Goal: Task Accomplishment & Management: Complete application form

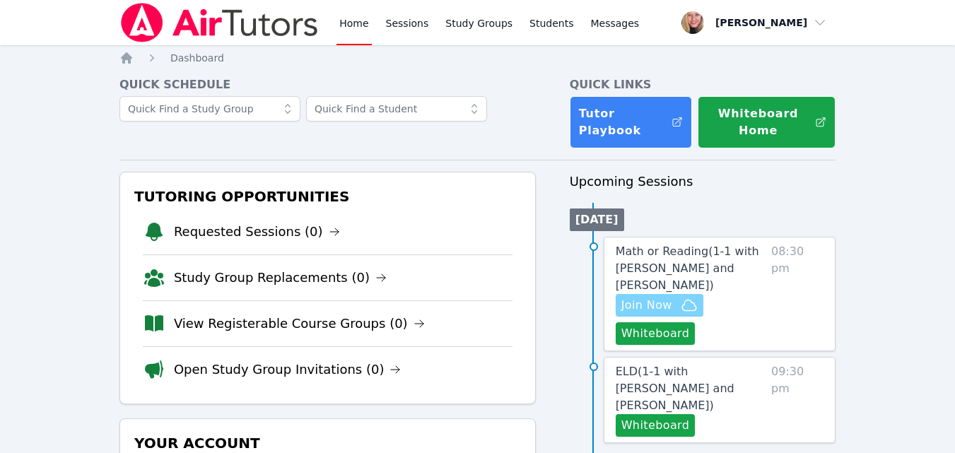
click at [640, 297] on span "Join Now" at bounding box center [647, 305] width 51 height 17
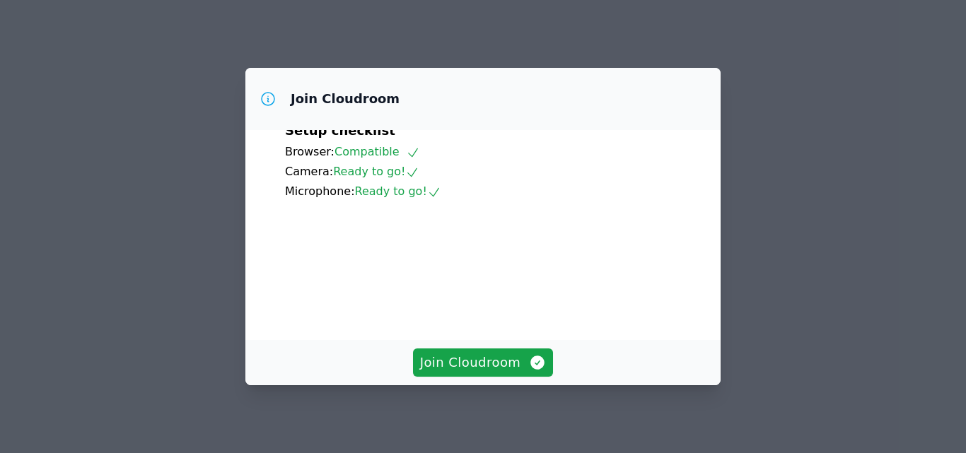
scroll to position [132, 0]
click at [486, 360] on span "Join Cloudroom" at bounding box center [483, 363] width 127 height 20
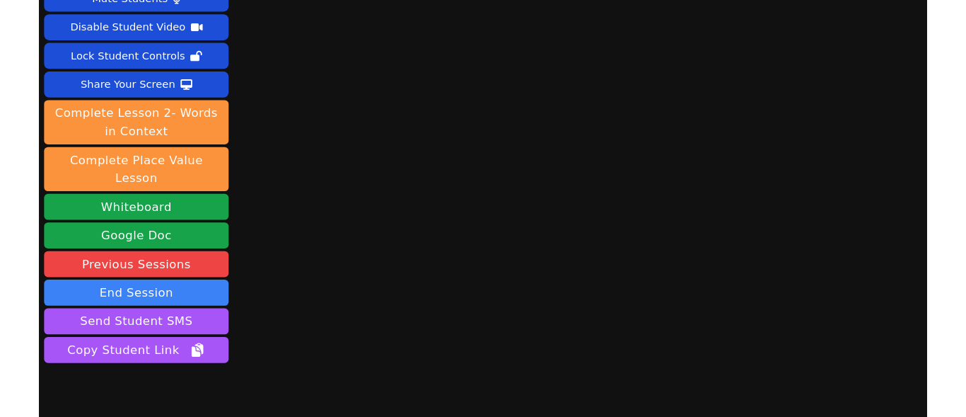
scroll to position [87, 0]
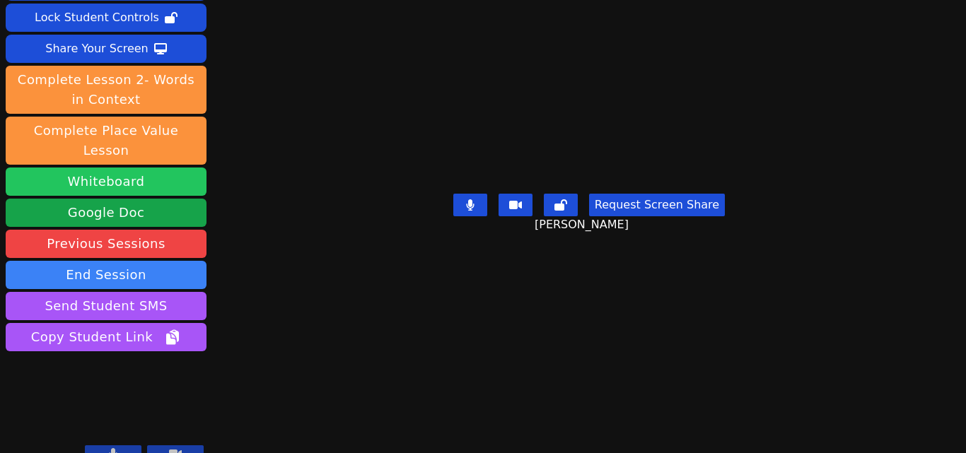
click at [99, 168] on button "Whiteboard" at bounding box center [106, 182] width 201 height 28
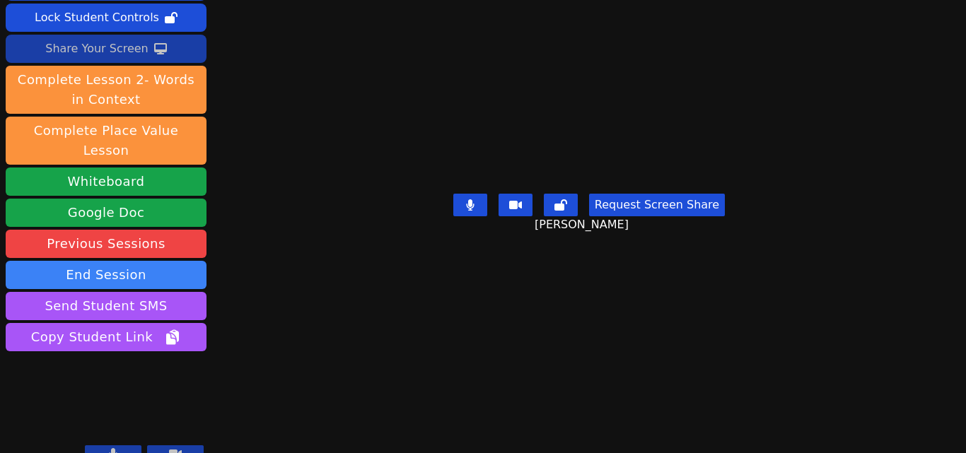
click at [122, 59] on div "Share Your Screen" at bounding box center [96, 48] width 103 height 23
click at [106, 44] on div "Share Your Screen" at bounding box center [96, 48] width 103 height 23
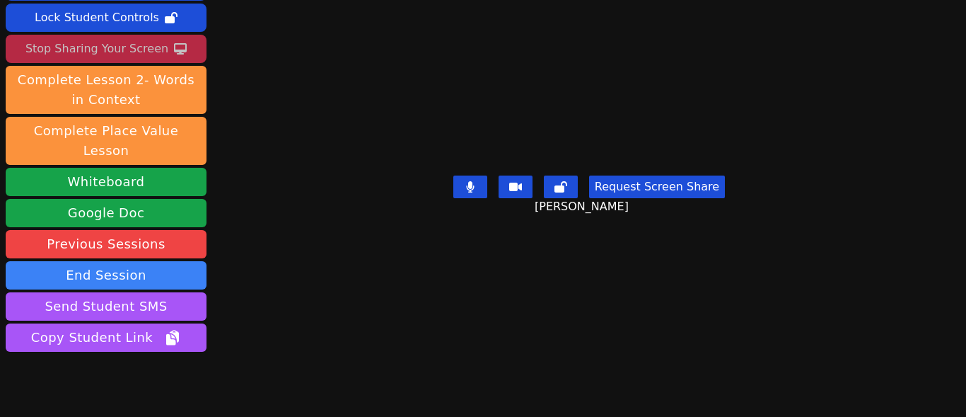
click at [110, 48] on div "Stop Sharing Your Screen" at bounding box center [96, 48] width 143 height 23
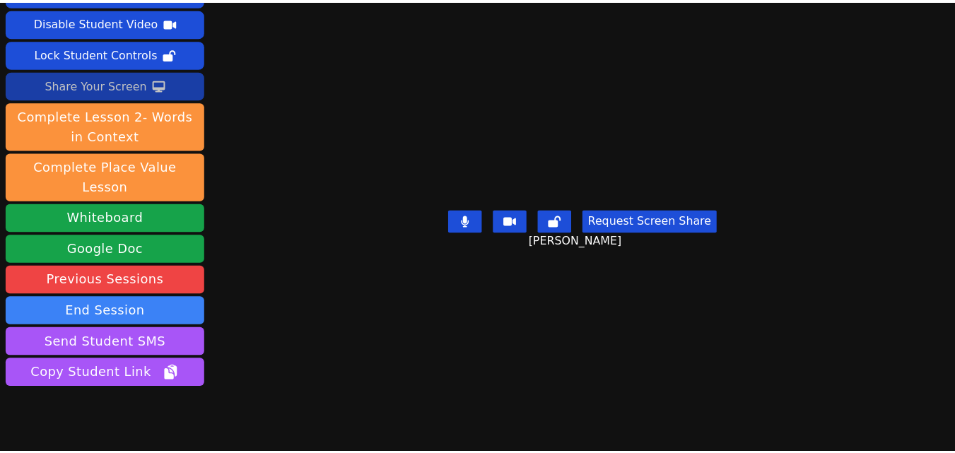
scroll to position [0, 0]
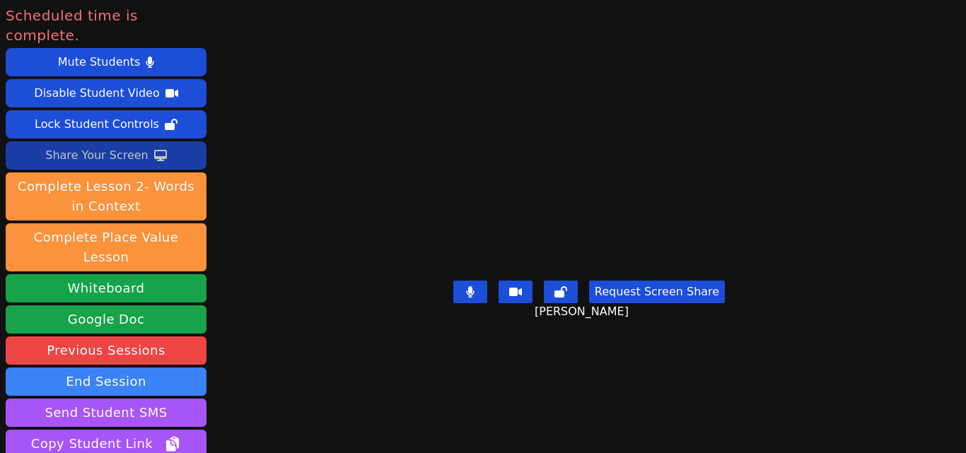
click at [139, 144] on div "Share Your Screen" at bounding box center [96, 155] width 103 height 23
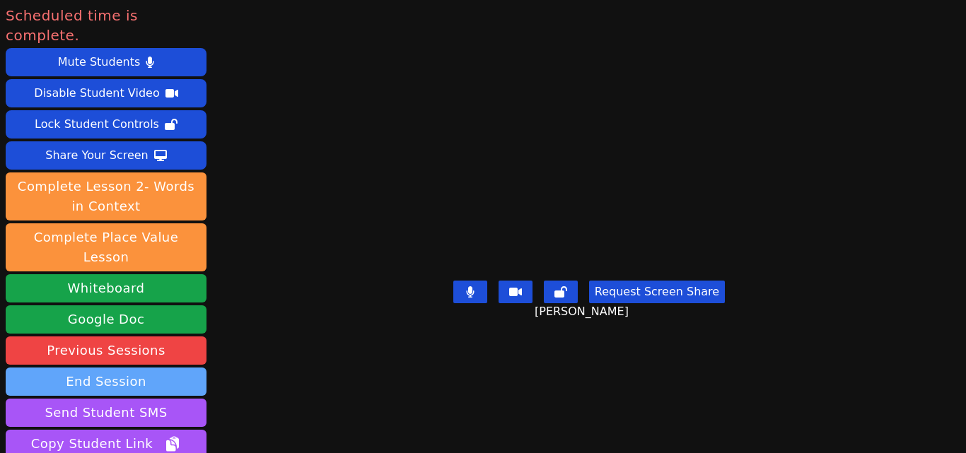
click at [122, 368] on button "End Session" at bounding box center [106, 382] width 201 height 28
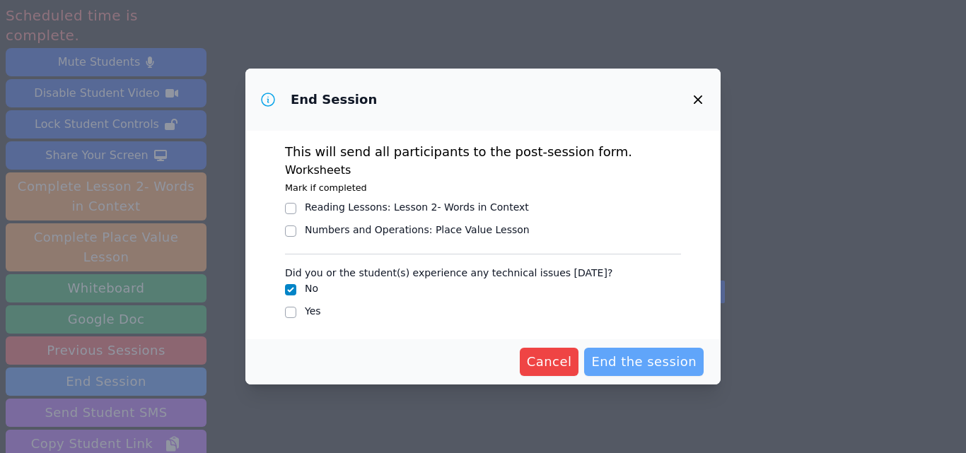
click at [659, 371] on span "End the session" at bounding box center [643, 362] width 105 height 20
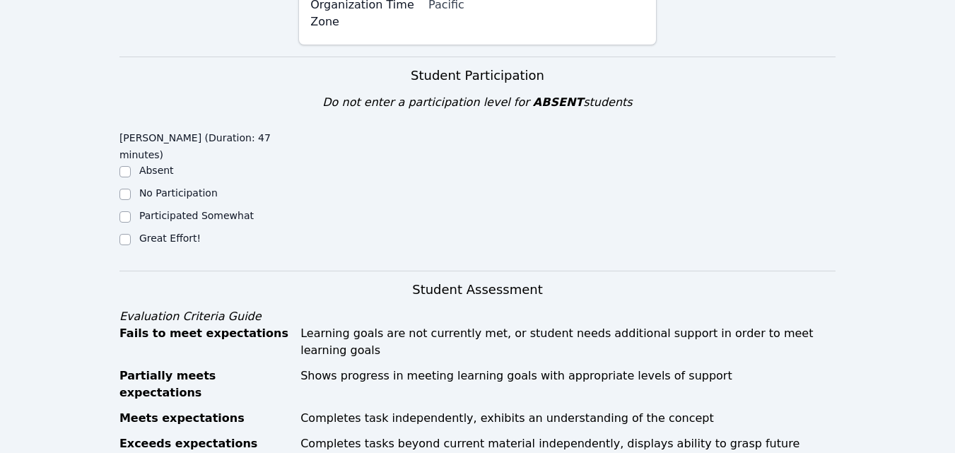
scroll to position [424, 0]
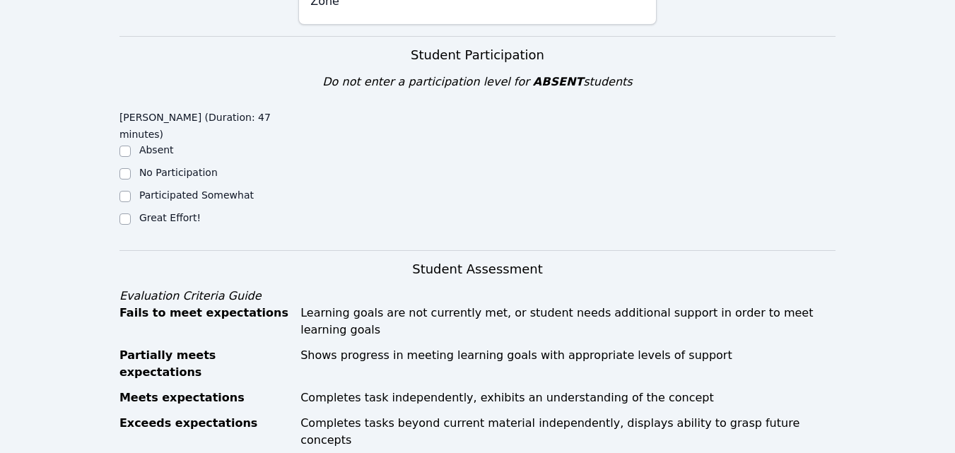
click at [138, 211] on div "Great Effort!" at bounding box center [209, 219] width 179 height 17
click at [187, 212] on label "Great Effort!" at bounding box center [170, 217] width 62 height 11
click at [131, 214] on input "Great Effort!" at bounding box center [125, 219] width 11 height 11
checkbox input "true"
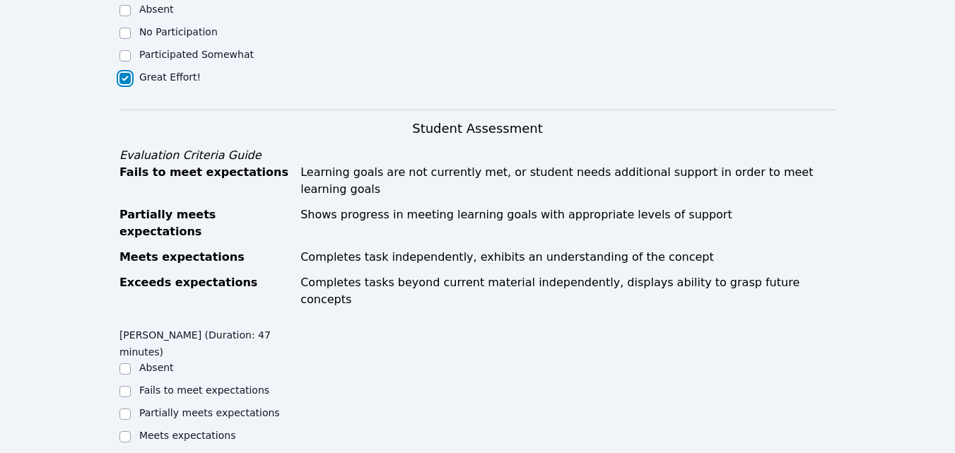
scroll to position [566, 0]
click at [200, 407] on label "Partially meets expectations" at bounding box center [209, 412] width 141 height 11
click at [131, 408] on input "Partially meets expectations" at bounding box center [125, 413] width 11 height 11
checkbox input "true"
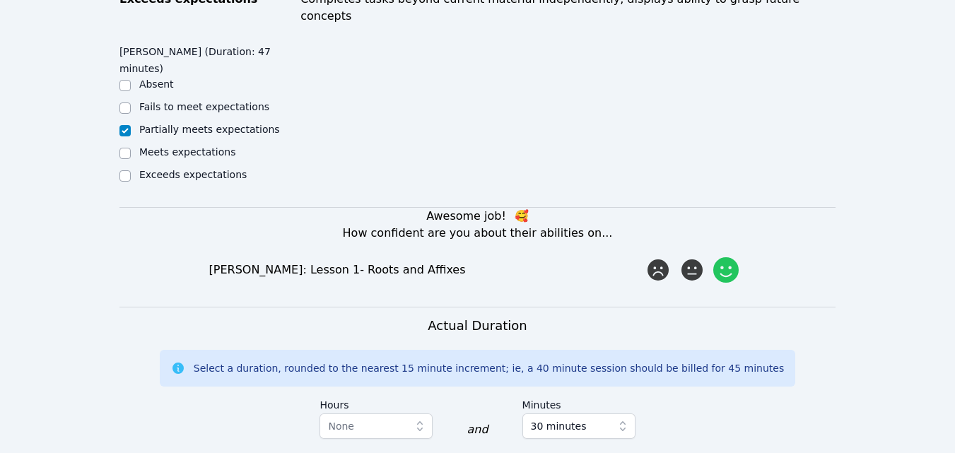
click at [733, 257] on icon at bounding box center [726, 269] width 25 height 25
click at [0, 0] on input "radio" at bounding box center [0, 0] width 0 height 0
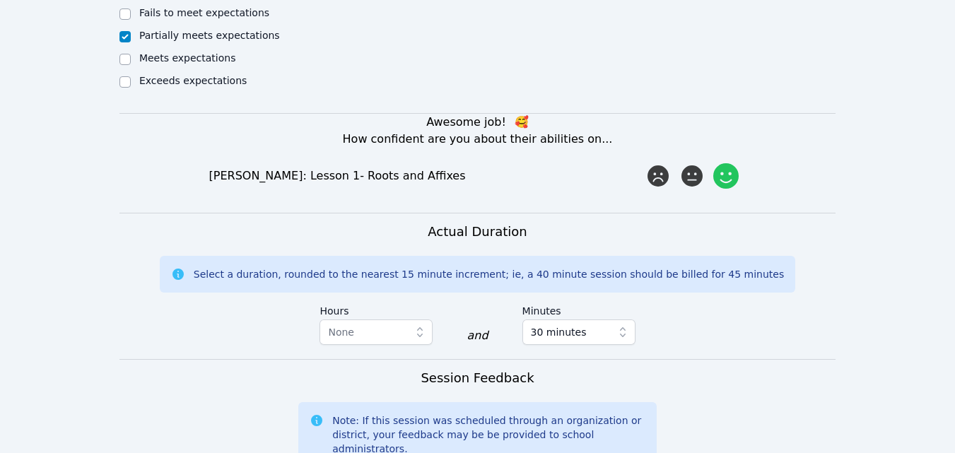
scroll to position [1132, 0]
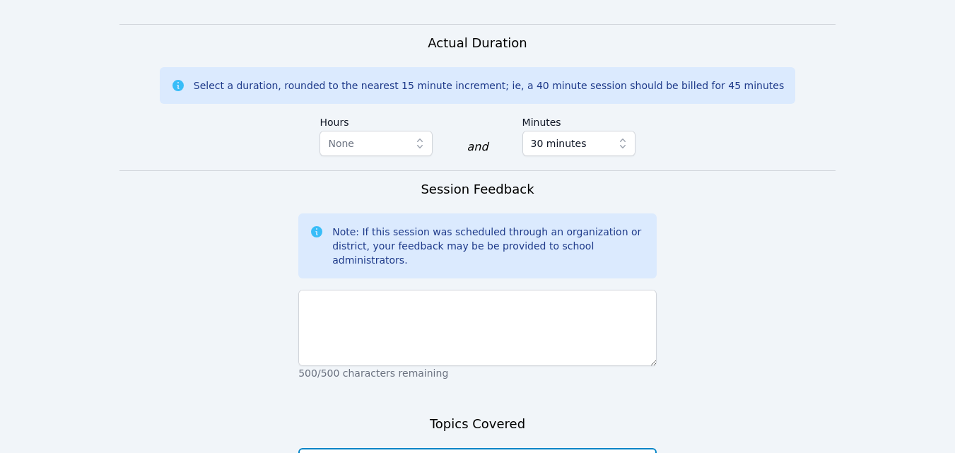
type textarea "Intro to multiplying fractions-math. Words in context-ELA"
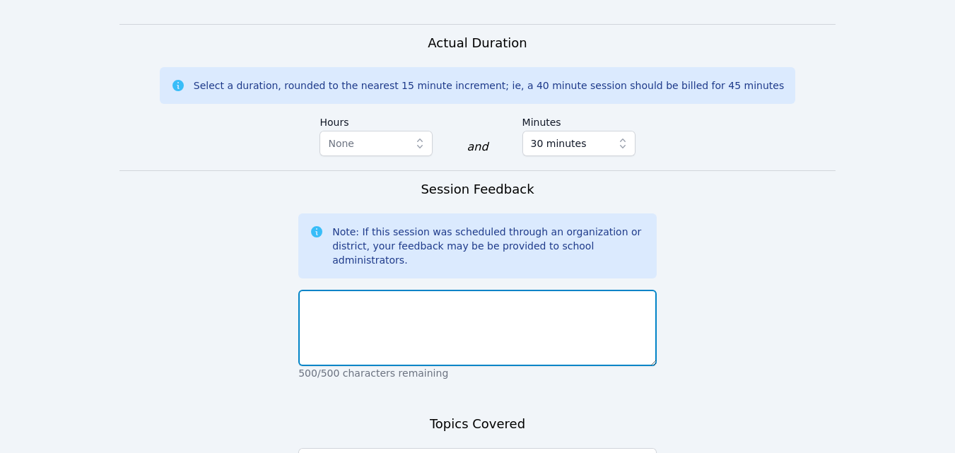
click at [412, 290] on textarea at bounding box center [477, 328] width 359 height 76
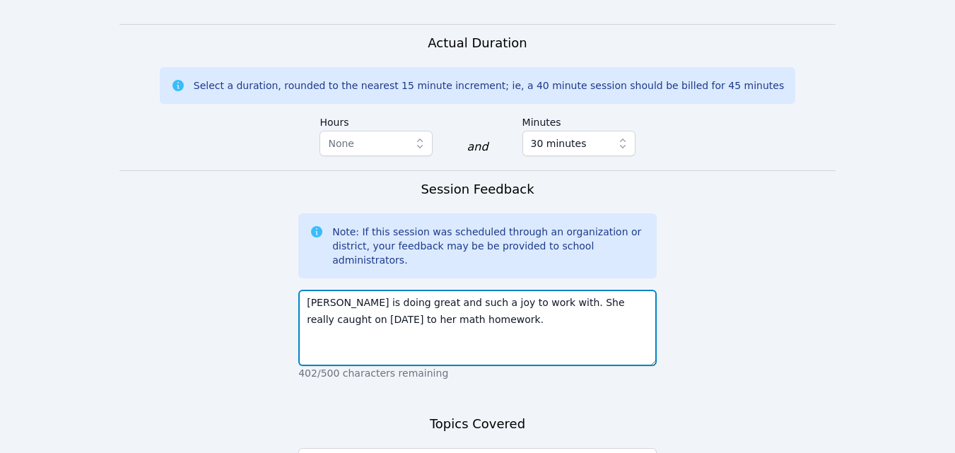
type textarea "Ella is doing great and such a joy to work with. She really caught on today to …"
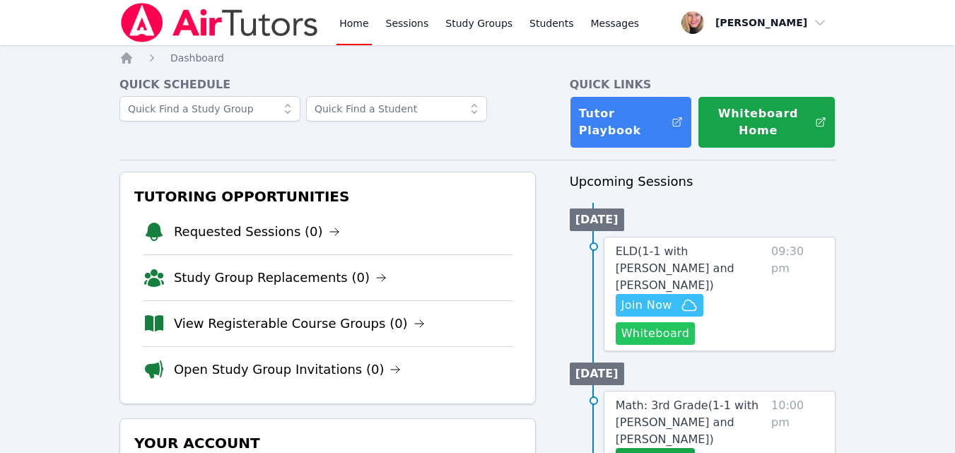
click at [646, 322] on button "Whiteboard" at bounding box center [656, 333] width 80 height 23
click at [695, 297] on icon "button" at bounding box center [689, 305] width 17 height 17
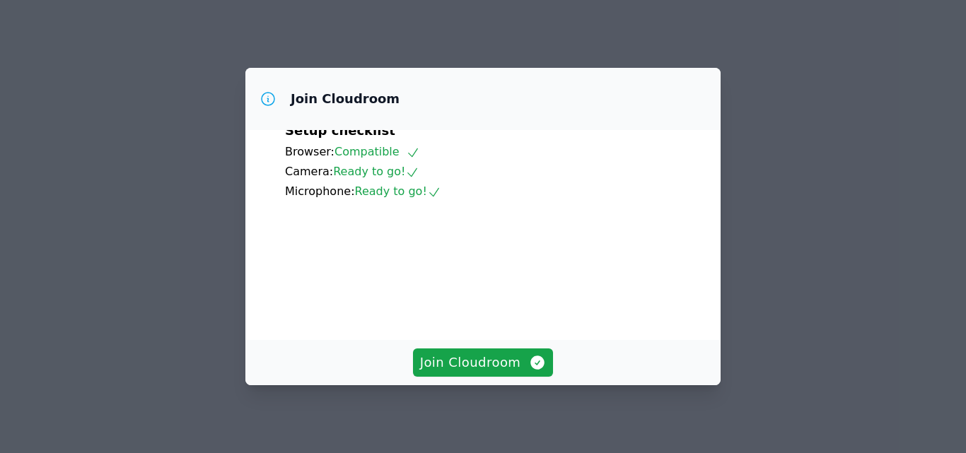
scroll to position [132, 0]
click at [448, 371] on span "Join Cloudroom" at bounding box center [483, 363] width 127 height 20
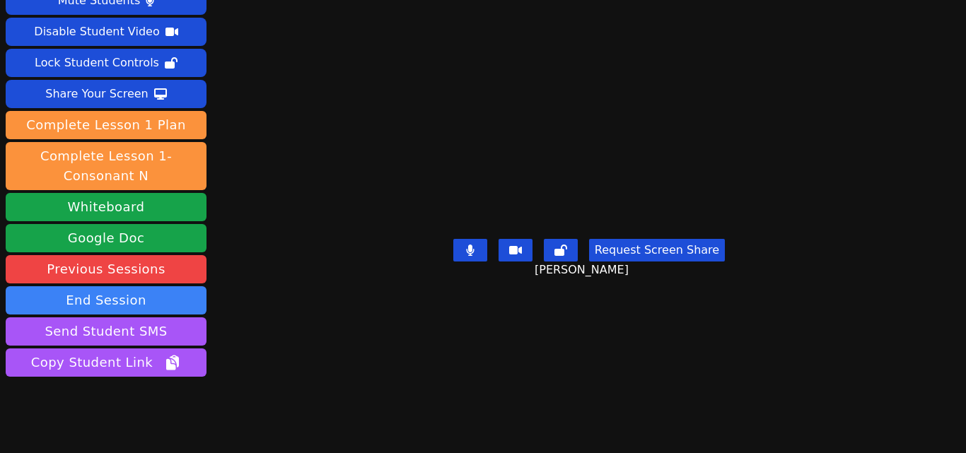
scroll to position [87, 0]
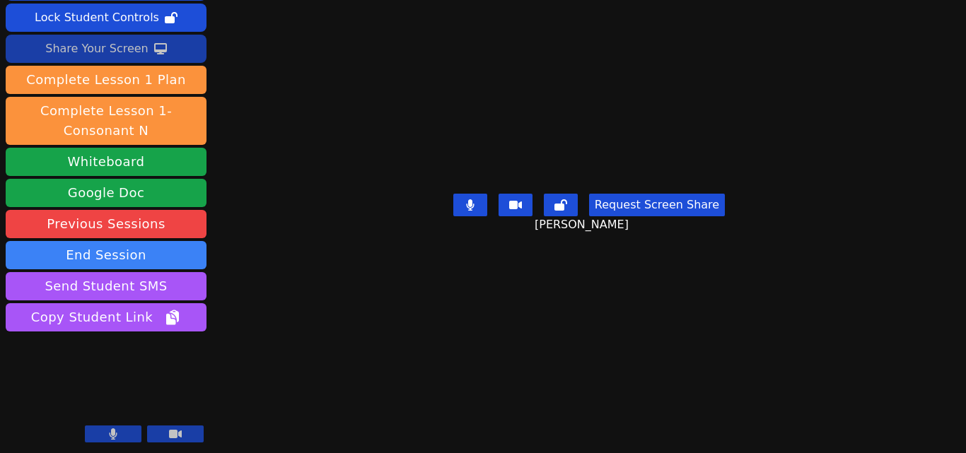
click at [140, 38] on div "Share Your Screen" at bounding box center [96, 48] width 103 height 23
click at [156, 46] on icon at bounding box center [160, 48] width 13 height 11
click at [155, 50] on icon at bounding box center [160, 48] width 13 height 11
click at [154, 46] on icon at bounding box center [160, 48] width 13 height 11
click at [154, 45] on icon at bounding box center [160, 48] width 13 height 11
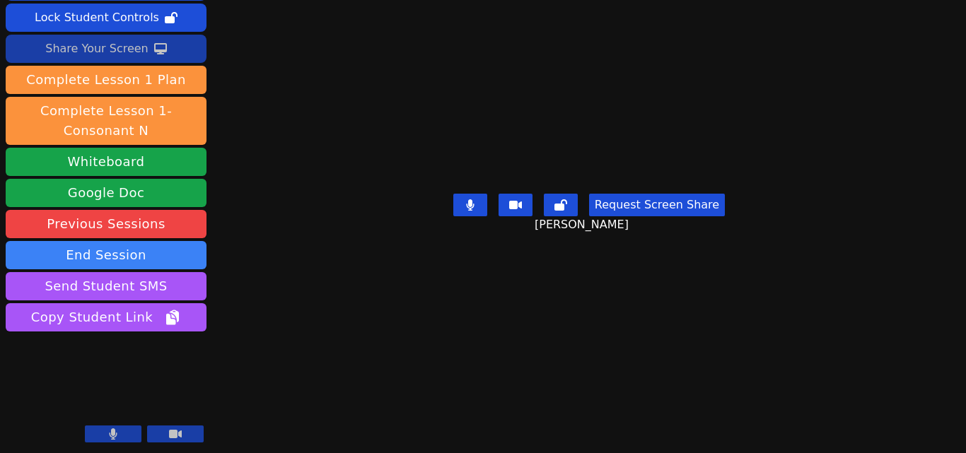
click at [66, 52] on div "Share Your Screen" at bounding box center [96, 48] width 103 height 23
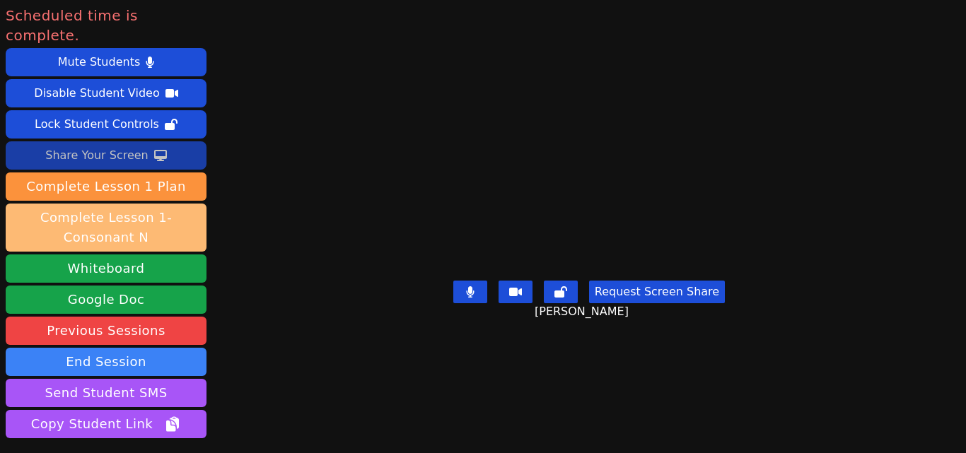
scroll to position [85, 0]
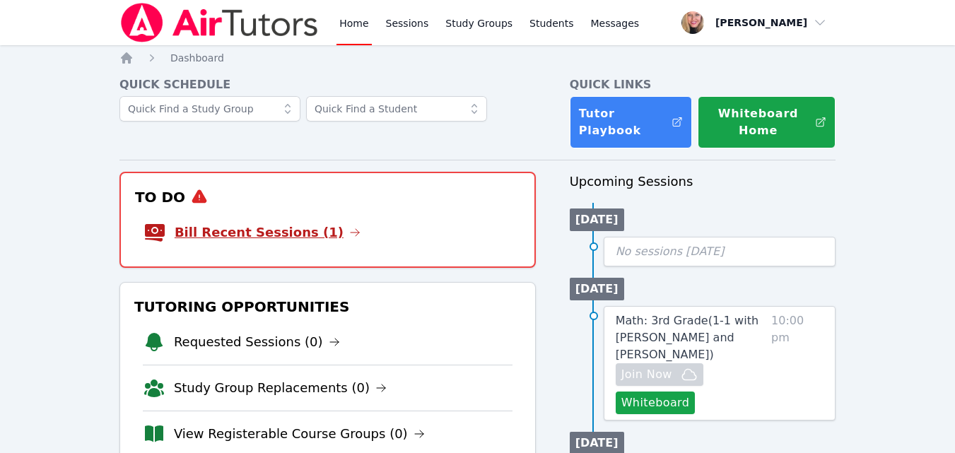
click at [313, 233] on link "Bill Recent Sessions (1)" at bounding box center [268, 233] width 186 height 20
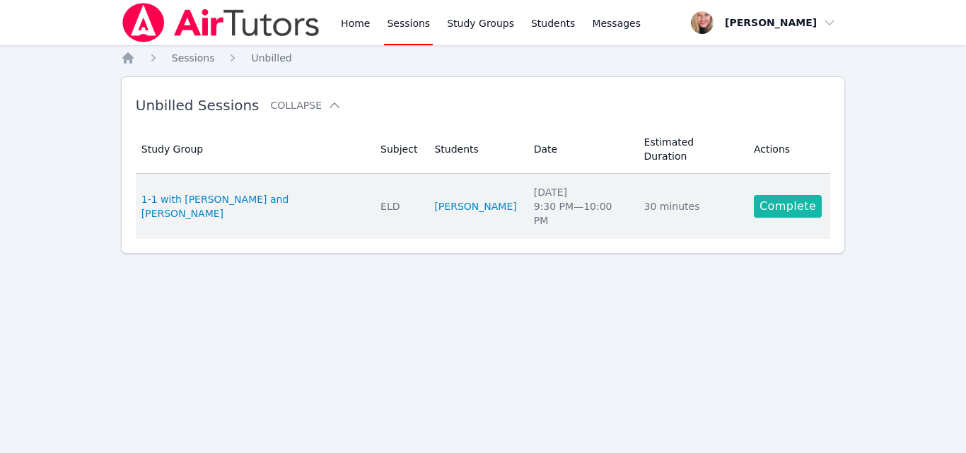
click at [784, 195] on link "Complete" at bounding box center [788, 206] width 68 height 23
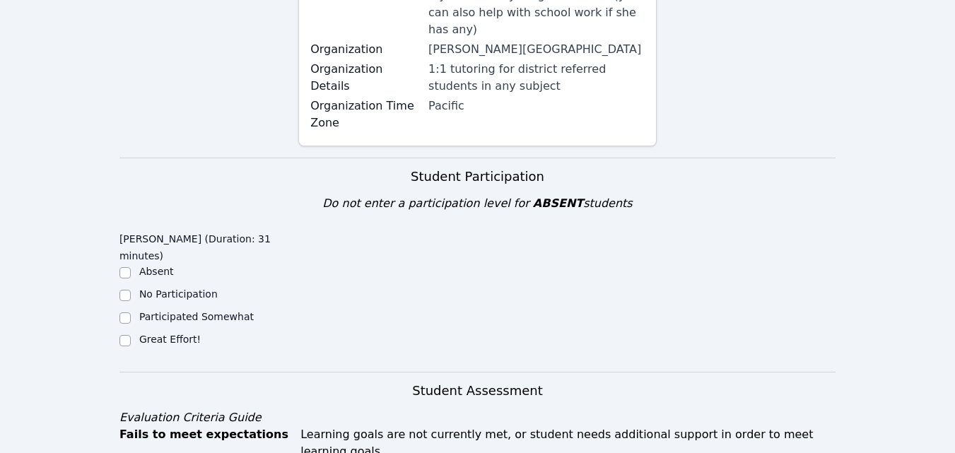
scroll to position [424, 0]
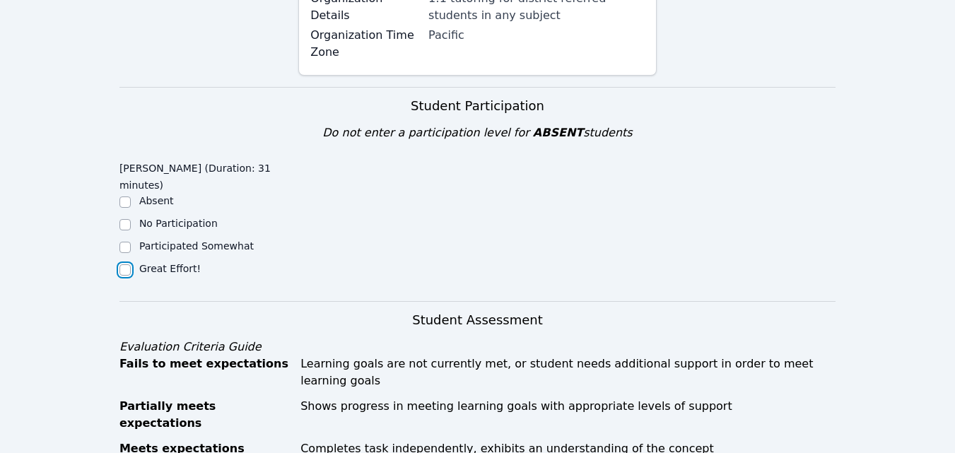
click at [129, 265] on input "Great Effort!" at bounding box center [125, 270] width 11 height 11
checkbox input "true"
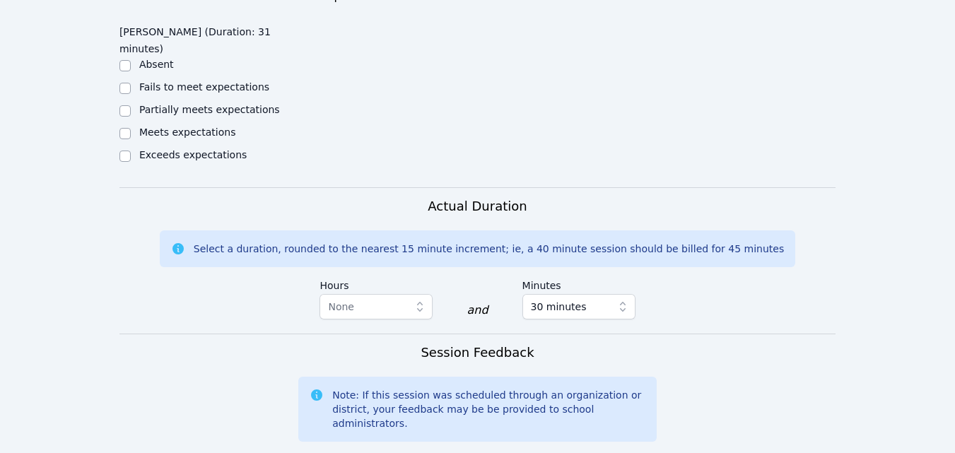
scroll to position [778, 0]
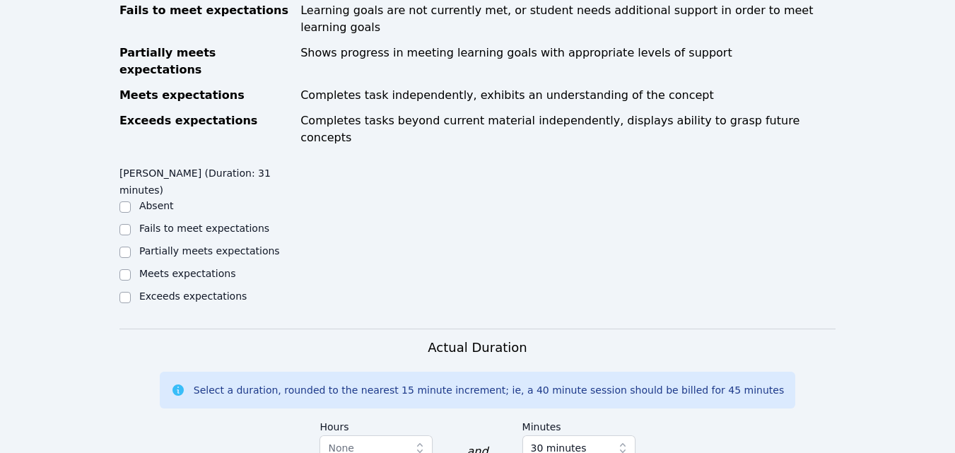
click at [233, 245] on label "Partially meets expectations" at bounding box center [209, 250] width 141 height 11
click at [131, 247] on input "Partially meets expectations" at bounding box center [125, 252] width 11 height 11
checkbox input "true"
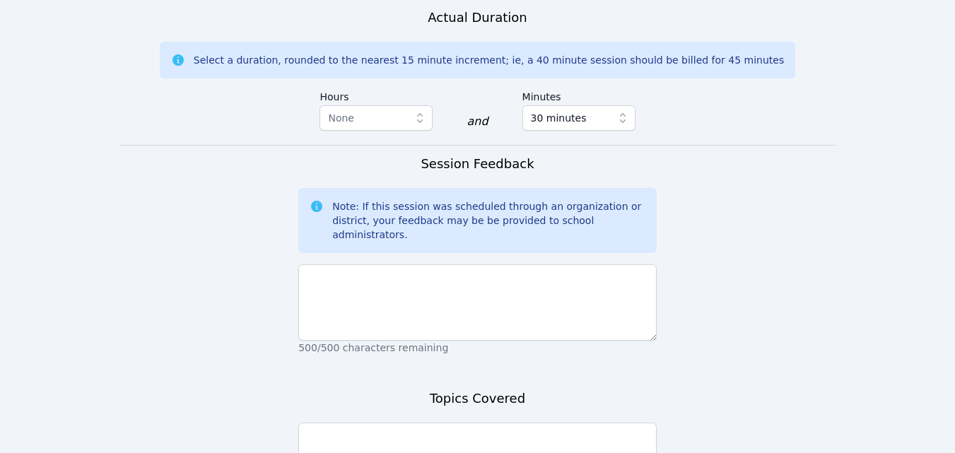
scroll to position [1158, 0]
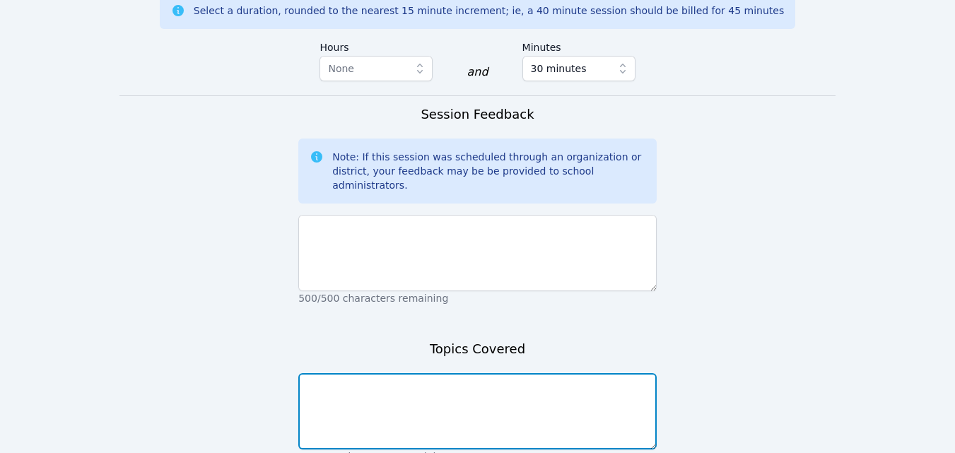
click at [488, 373] on textarea at bounding box center [477, 411] width 359 height 76
click at [474, 373] on textarea "Phonics, vocab, conversation, reading,fluency, nouns, and verbs." at bounding box center [477, 411] width 359 height 76
type textarea "Phonics, vocab, conversation, reading, fluency, nouns, and verbs."
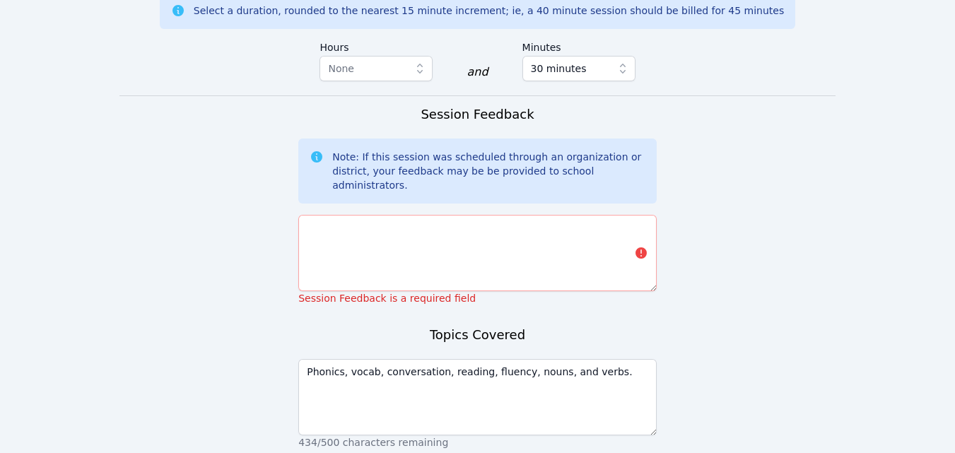
scroll to position [1144, 0]
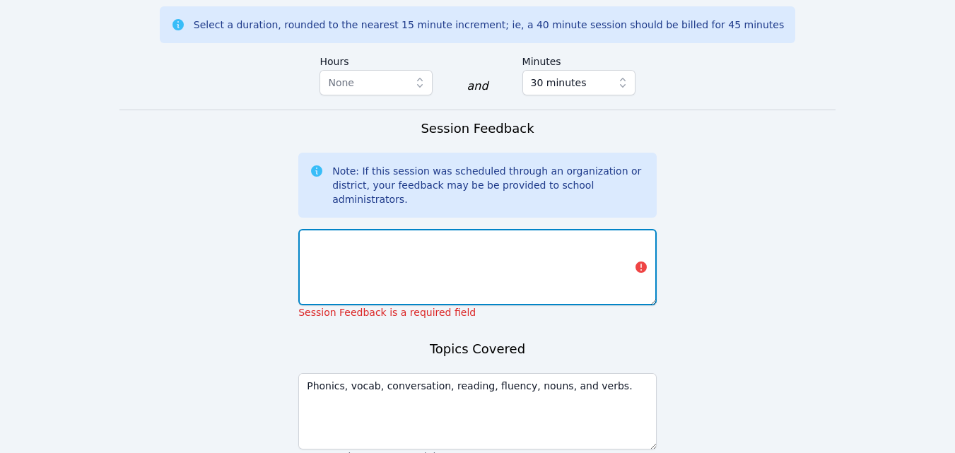
click at [426, 229] on textarea at bounding box center [477, 267] width 359 height 76
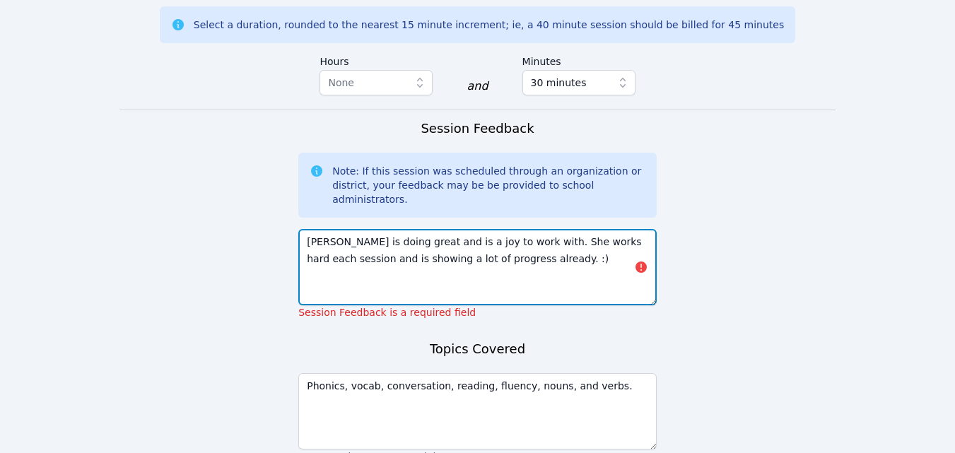
type textarea "[PERSON_NAME] is doing great and is a joy to work with. She works hard each ses…"
